Goal: Information Seeking & Learning: Learn about a topic

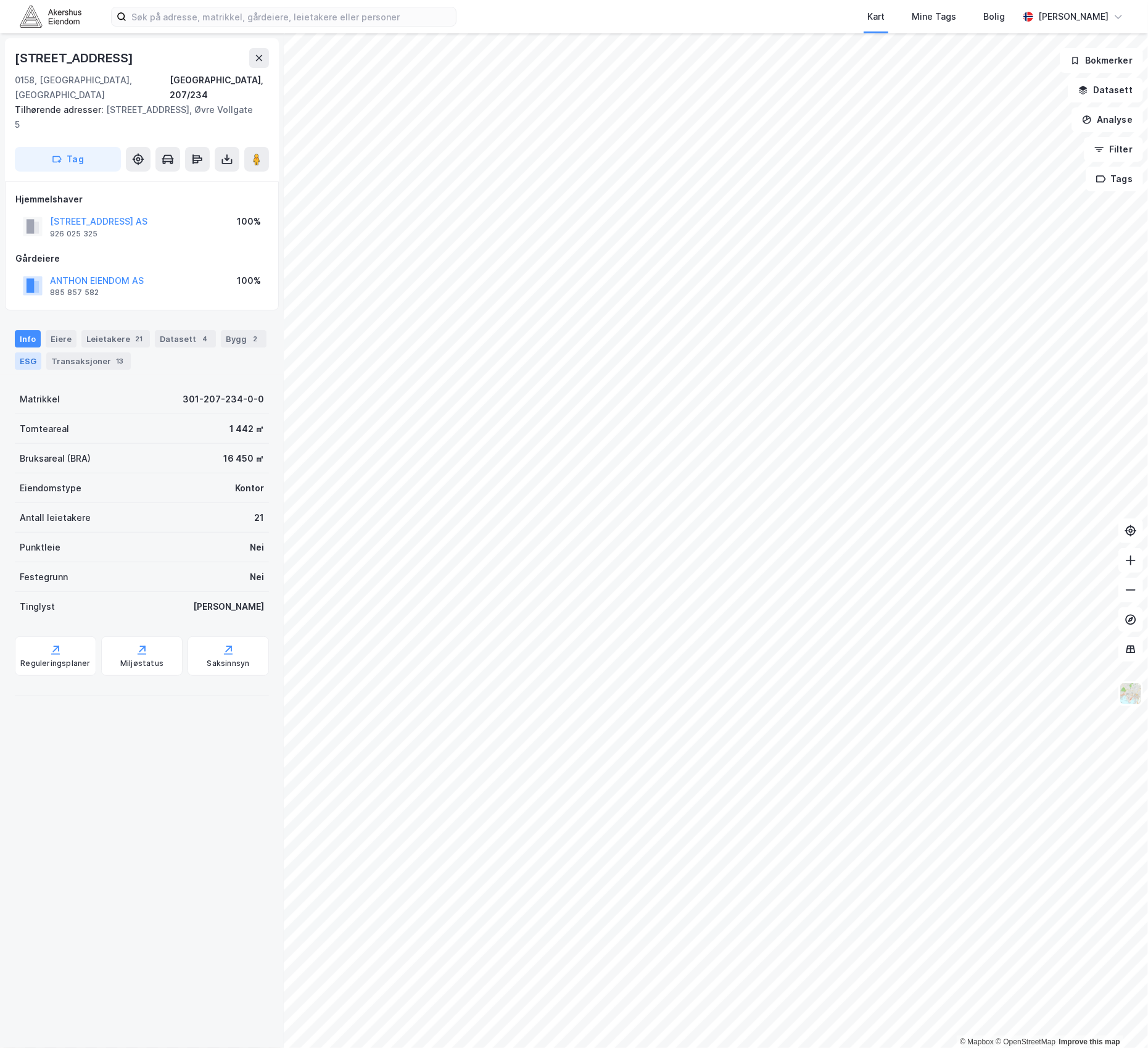
click at [32, 352] on div "ESG" at bounding box center [28, 361] width 26 height 17
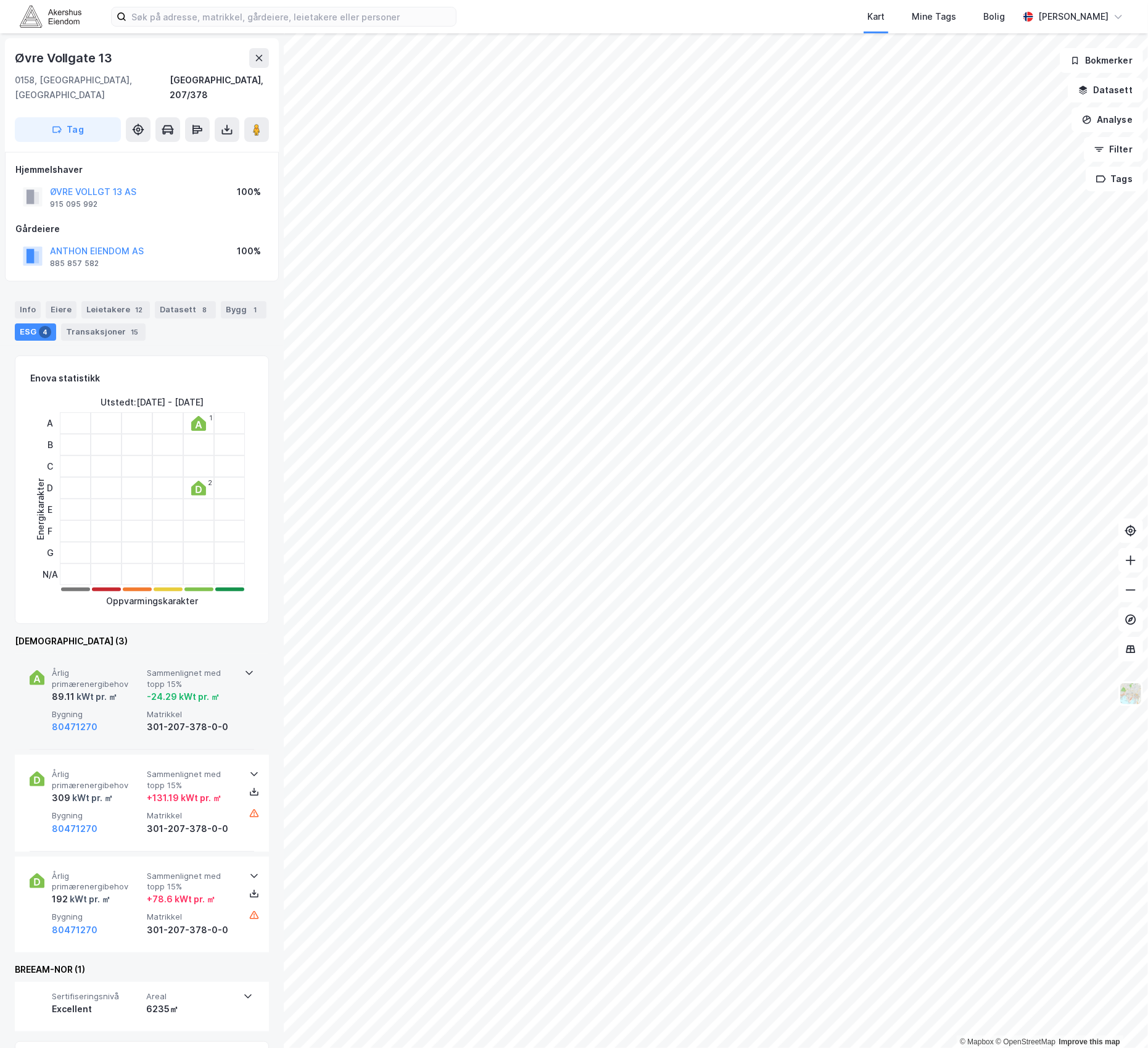
scroll to position [82, 0]
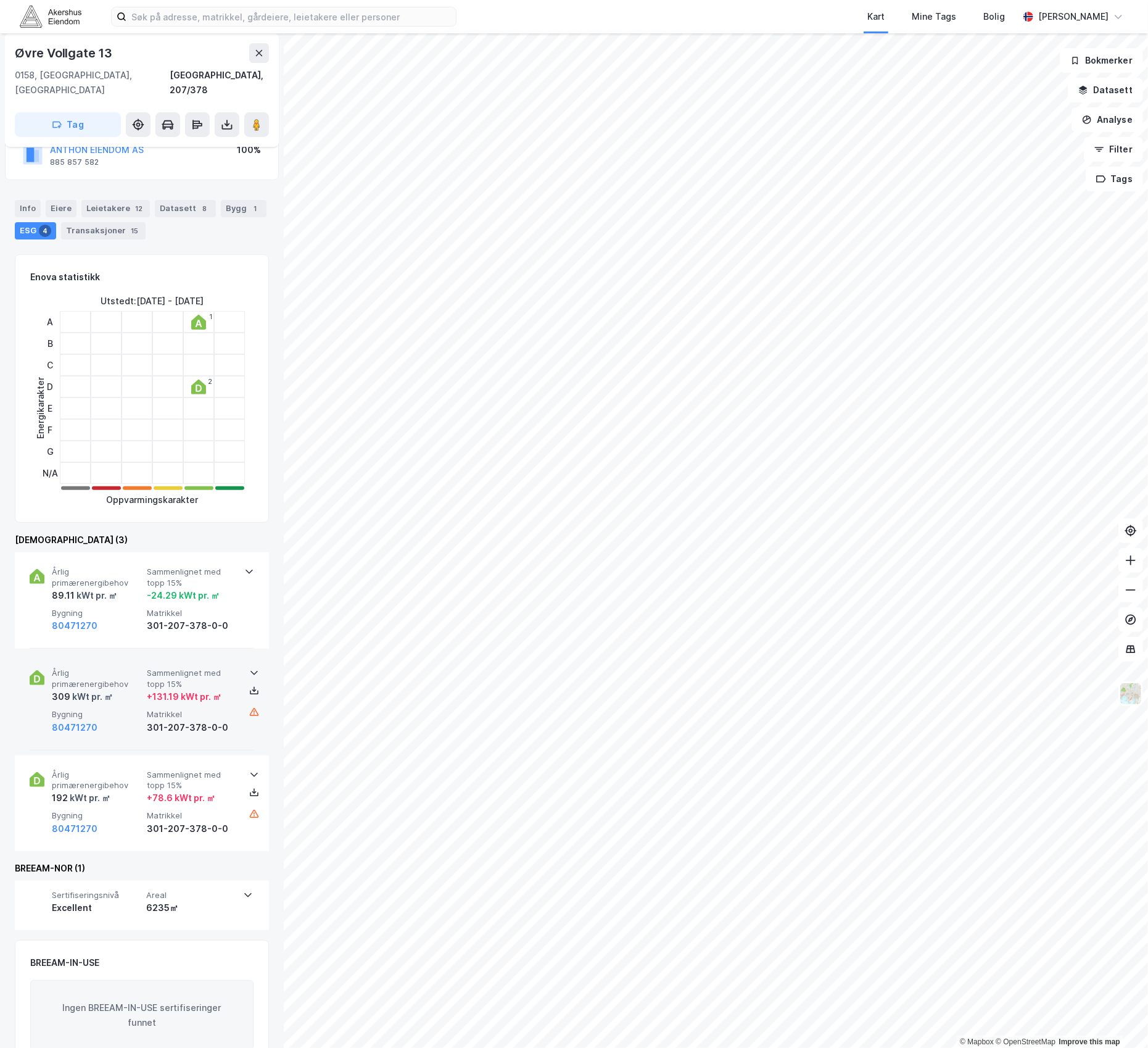
scroll to position [119, 0]
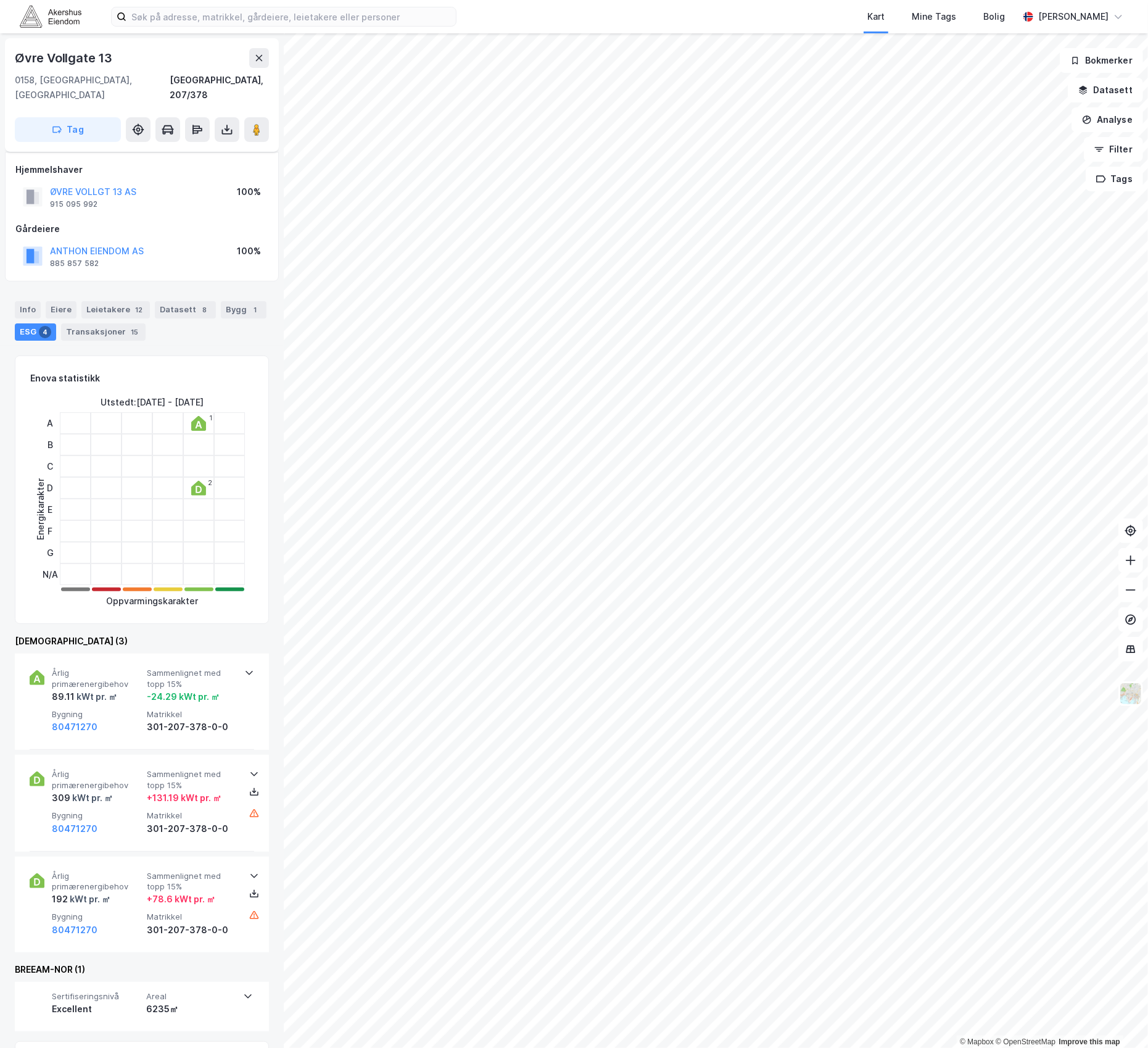
scroll to position [119, 0]
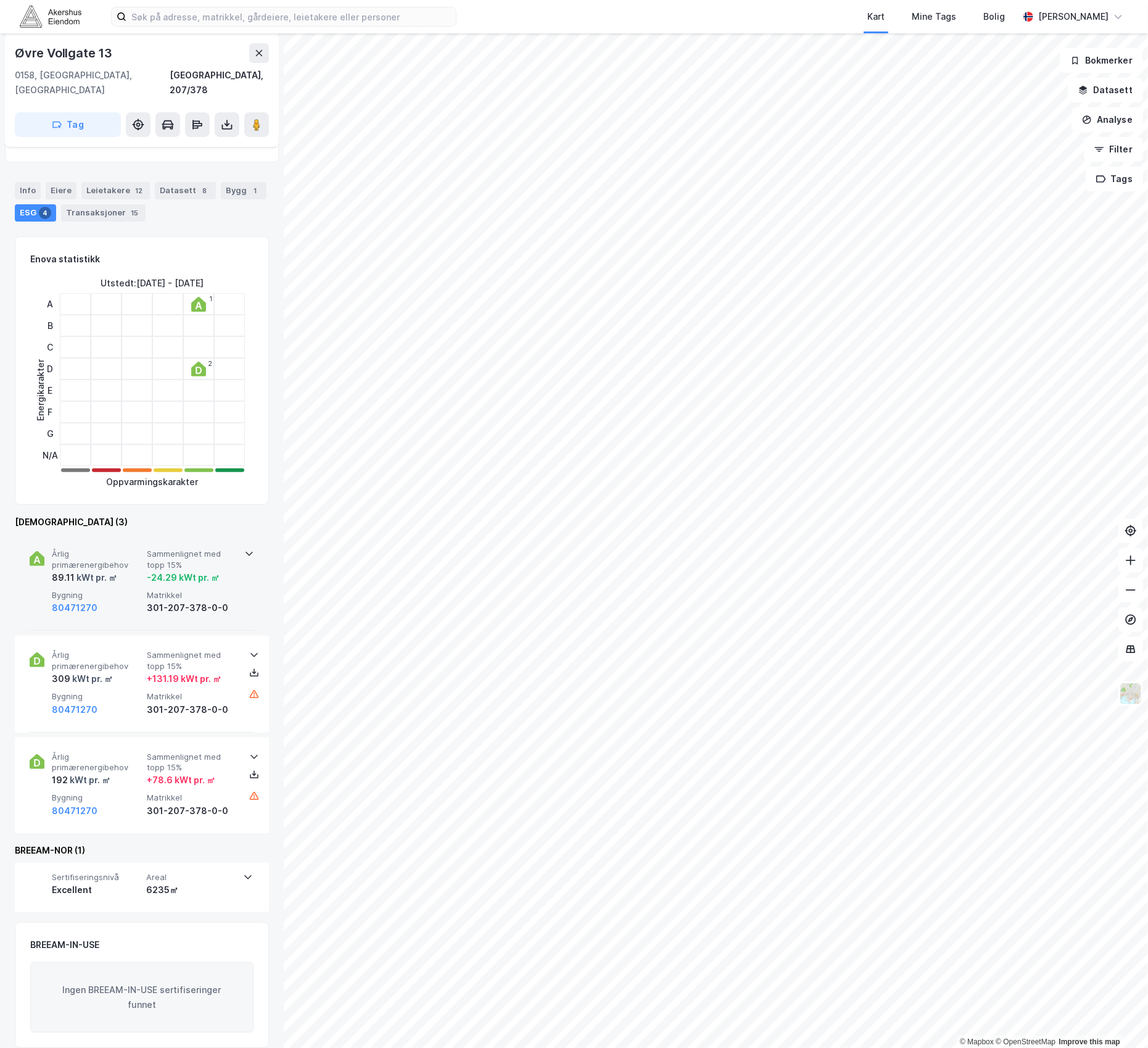
click at [255, 536] on div "Årlig primærenergibehov 89.11 kWt pr. ㎡ Sammenlignet med topp 15% -24.29 kWt pr…" at bounding box center [142, 582] width 254 height 96
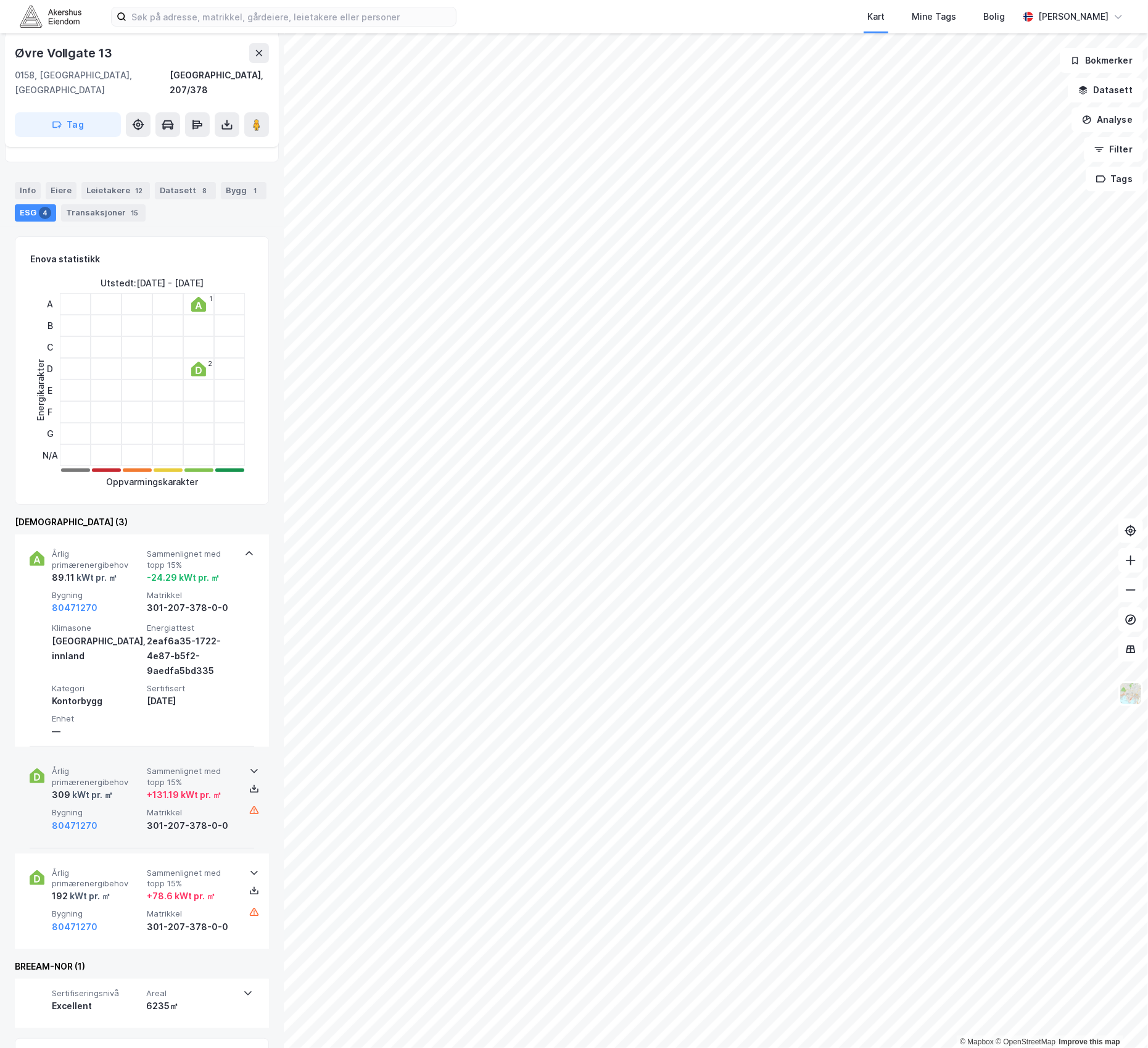
click at [249, 766] on icon at bounding box center [254, 770] width 10 height 10
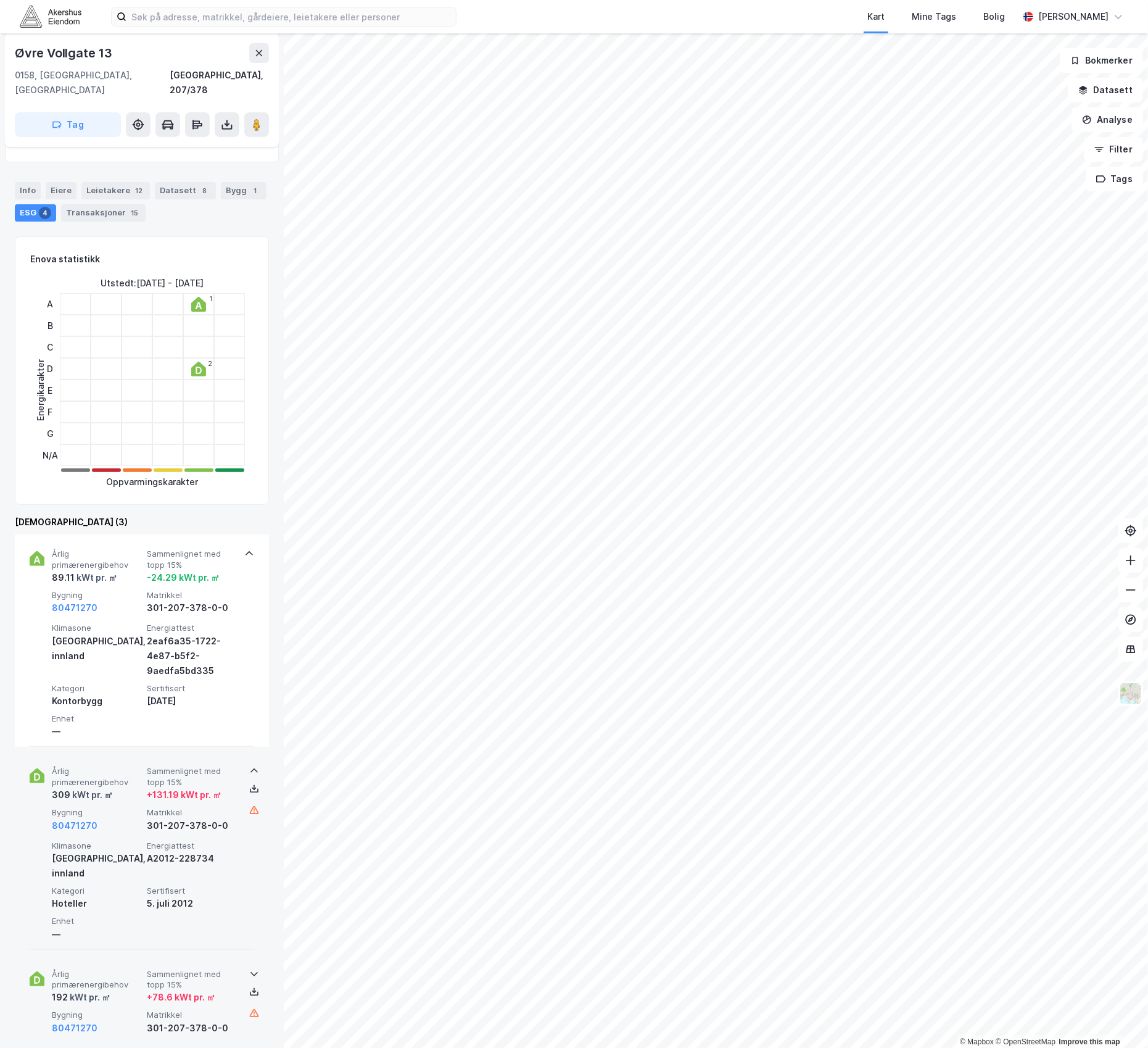
click at [249, 969] on icon at bounding box center [254, 973] width 10 height 10
